Goal: Navigation & Orientation: Understand site structure

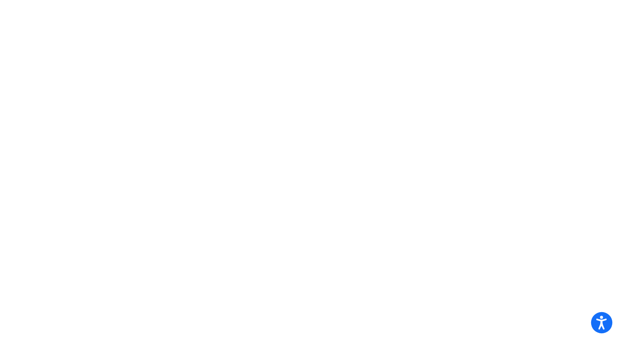
click at [598, 322] on icon "Open accessiBe: accessibility options, statement and help" at bounding box center [601, 322] width 10 height 14
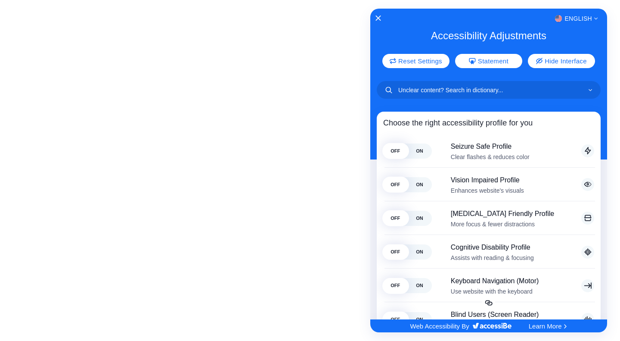
click at [381, 17] on div "English" at bounding box center [488, 18] width 237 height 11
click at [594, 17] on icon "English" at bounding box center [595, 18] width 3 height 3
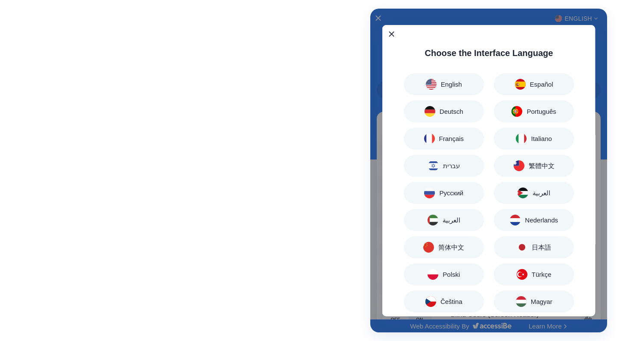
click at [378, 16] on div "Accessibility Adjustments" at bounding box center [488, 170] width 237 height 323
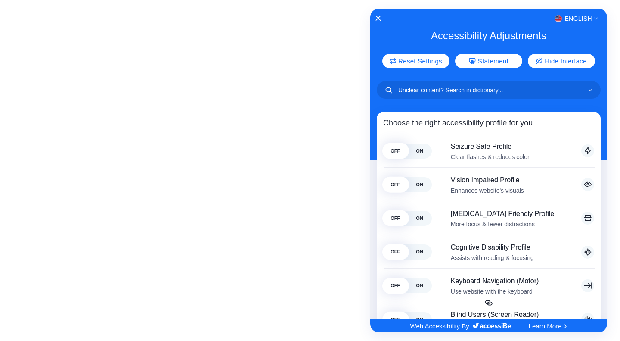
click at [373, 19] on div "English" at bounding box center [488, 18] width 237 height 11
click at [378, 18] on icon "Close Accessibility Interface" at bounding box center [377, 17] width 5 height 5
